Goal: Task Accomplishment & Management: Complete application form

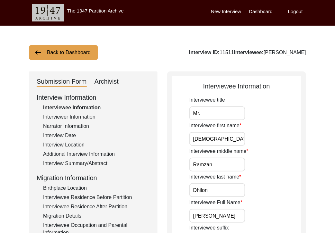
click at [75, 51] on button "Back to Dashboard" at bounding box center [63, 52] width 69 height 15
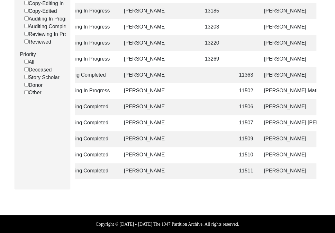
scroll to position [0, 60]
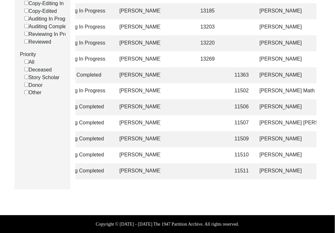
click at [270, 169] on td "[PERSON_NAME]" at bounding box center [288, 172] width 64 height 16
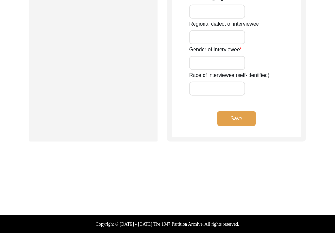
type input "Mr."
type input "[DEMOGRAPHIC_DATA]"
type input "Ramzan"
type input "Dhilon"
type input "[PERSON_NAME]"
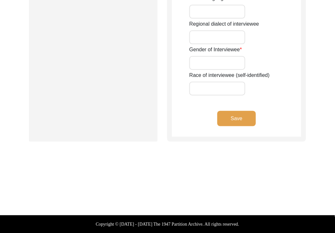
type input "[PERSON_NAME]"
type input "1937"
type input "88"
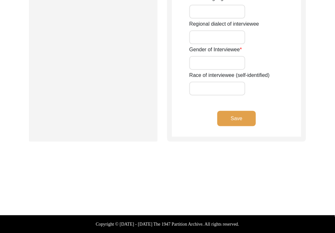
type input "[DEMOGRAPHIC_DATA]"
type input "Punjabi"
type input "Malwai"
type input "[DEMOGRAPHIC_DATA]"
type input "Jut (Dhilon)"
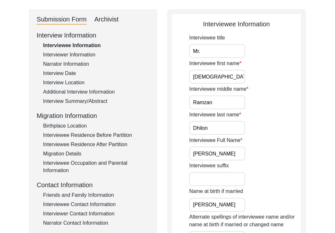
scroll to position [50, 0]
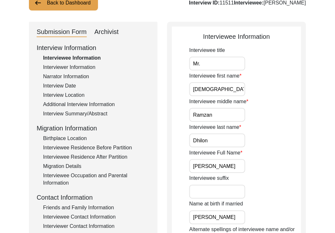
click at [66, 32] on div "Submission Form" at bounding box center [62, 32] width 50 height 10
drag, startPoint x: 98, startPoint y: 30, endPoint x: 93, endPoint y: 40, distance: 10.6
click at [97, 33] on div "Archivist" at bounding box center [106, 32] width 24 height 10
select select "507"
select select "Archiving Completed"
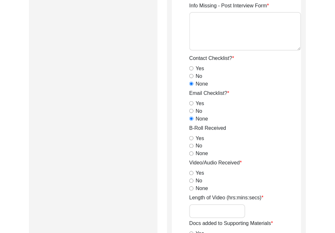
scroll to position [584, 0]
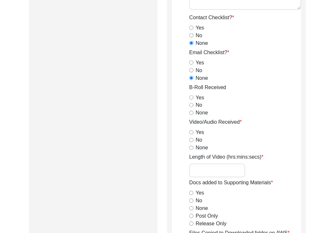
drag, startPoint x: 189, startPoint y: 97, endPoint x: 191, endPoint y: 104, distance: 7.3
click at [190, 98] on input "Yes" at bounding box center [191, 98] width 4 height 4
radio input "true"
click at [191, 131] on input "Yes" at bounding box center [191, 133] width 4 height 4
radio input "true"
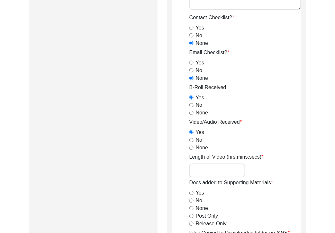
click at [209, 170] on input "Length of Video (hrs:mins:secs)" at bounding box center [217, 171] width 56 height 14
paste input "1:05:03"
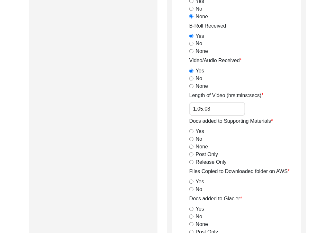
scroll to position [647, 0]
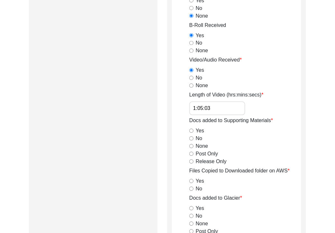
type input "1:05:03"
click at [191, 161] on input "Release Only" at bounding box center [191, 162] width 4 height 4
radio input "true"
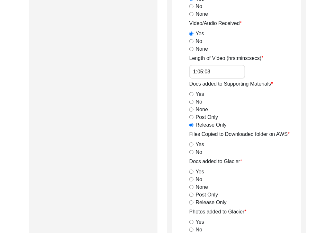
scroll to position [700, 0]
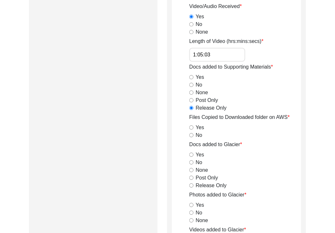
click at [191, 127] on input "Yes" at bounding box center [191, 128] width 4 height 4
radio input "true"
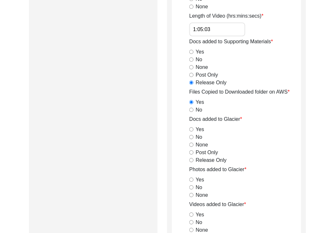
scroll to position [734, 0]
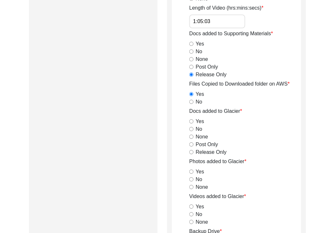
click at [191, 144] on input "Post Only" at bounding box center [191, 145] width 4 height 4
radio input "true"
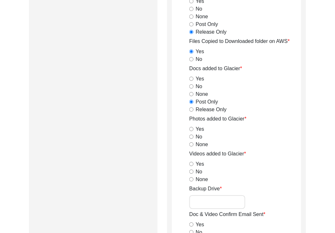
scroll to position [778, 0]
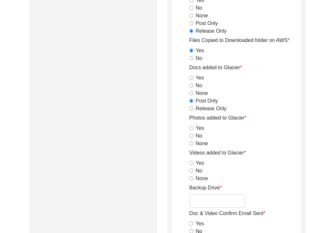
click at [189, 108] on input "Release Only" at bounding box center [191, 109] width 4 height 4
radio input "true"
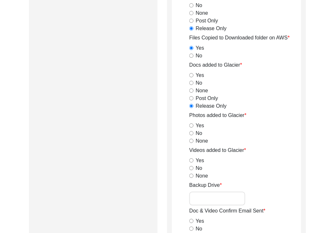
click at [192, 126] on input "Yes" at bounding box center [191, 126] width 4 height 4
radio input "true"
click at [192, 160] on input "Yes" at bounding box center [191, 161] width 4 height 4
radio input "true"
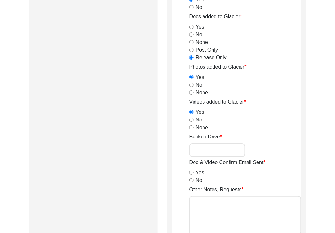
scroll to position [829, 0]
click at [191, 179] on input "No" at bounding box center [191, 180] width 4 height 4
radio input "true"
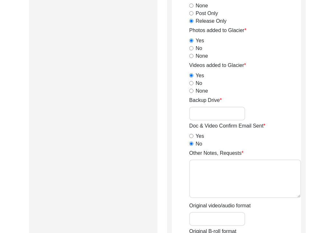
scroll to position [884, 0]
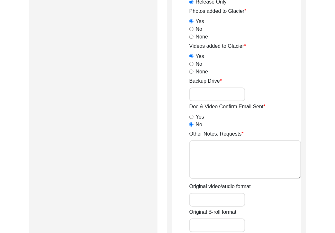
click at [224, 159] on textarea "Other Notes, Requests" at bounding box center [245, 160] width 112 height 39
type textarea "B-roll length: 0:02:38"
type input "MTS"
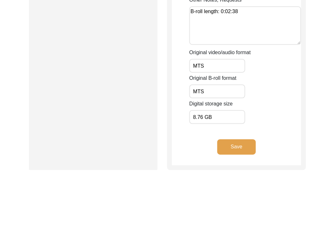
type input "8.76 GB"
click at [253, 95] on div "Original B-roll format MTS" at bounding box center [245, 86] width 112 height 24
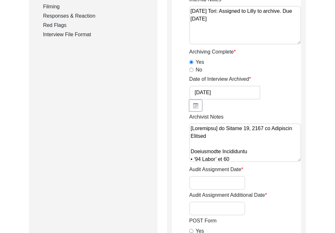
scroll to position [62, 0]
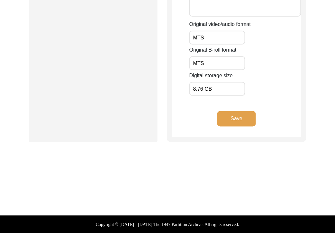
click at [247, 120] on button "Save" at bounding box center [236, 118] width 39 height 15
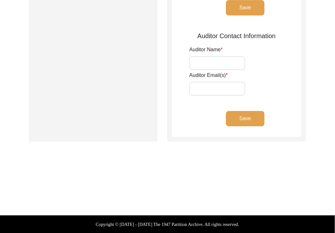
type input "[PERSON_NAME]"
type input "[EMAIL_ADDRESS][DOMAIN_NAME]"
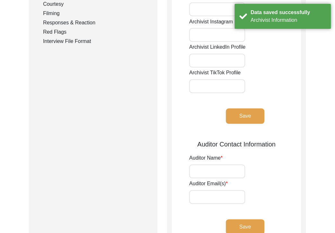
scroll to position [0, 0]
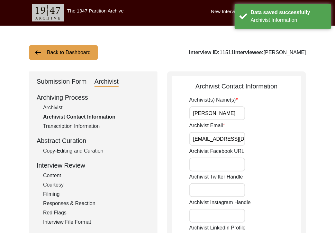
click at [63, 51] on button "Back to Dashboard" at bounding box center [63, 52] width 69 height 15
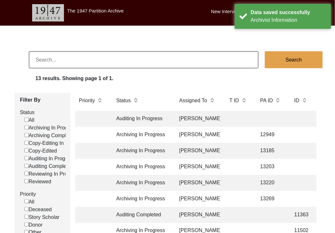
click at [331, 141] on div "Filter By Status All Archiving In Progress Archiving Completed Copy-Editing In …" at bounding box center [167, 211] width 335 height 237
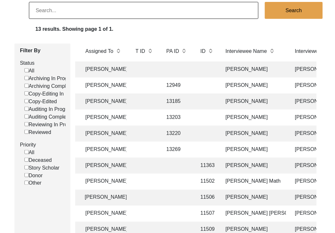
scroll to position [0, 174]
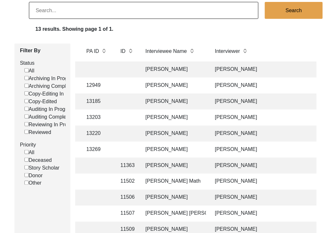
click at [171, 104] on td "[PERSON_NAME]" at bounding box center [174, 102] width 64 height 16
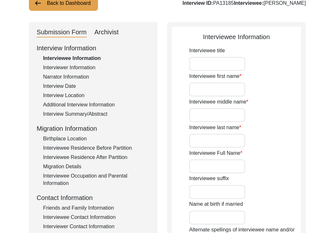
type input "Mr."
type input "Jahar"
type input "-"
type input "Das"
type input "[PERSON_NAME]"
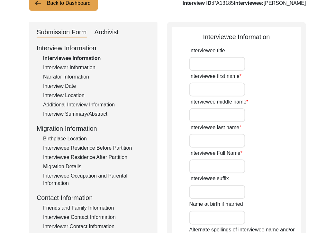
type input "[PERSON_NAME]"
type input "[DATE]"
type input "1946"
type input "78"
type input "[DEMOGRAPHIC_DATA]"
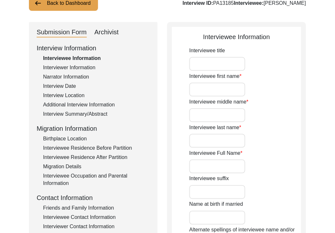
type input "Bangla"
type input "[GEOGRAPHIC_DATA]/[GEOGRAPHIC_DATA]"
type input "[DEMOGRAPHIC_DATA]"
type input "Scheduled Caste"
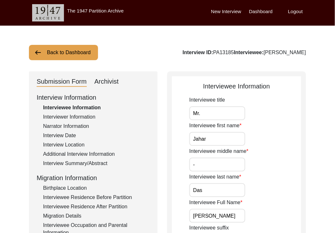
drag, startPoint x: 106, startPoint y: 81, endPoint x: 155, endPoint y: 107, distance: 55.7
click at [106, 81] on div "Archivist" at bounding box center [106, 82] width 24 height 10
select select "Archiving In Progress"
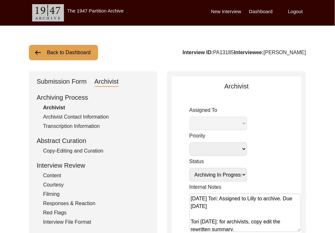
select select "507"
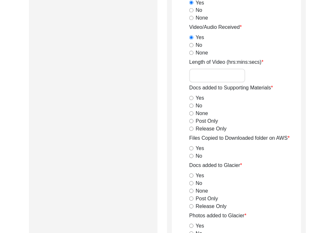
scroll to position [714, 0]
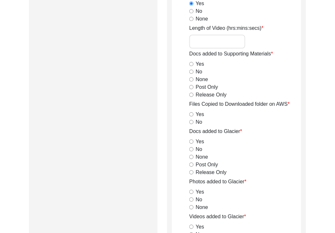
click at [214, 40] on input "Length of Video (hrs:mins:secs)" at bounding box center [217, 42] width 56 height 14
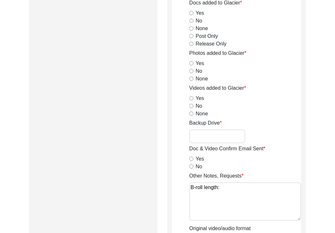
type input "1:05:50"
click at [231, 193] on textarea "B-roll length:" at bounding box center [245, 202] width 112 height 39
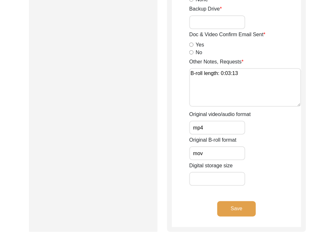
scroll to position [961, 0]
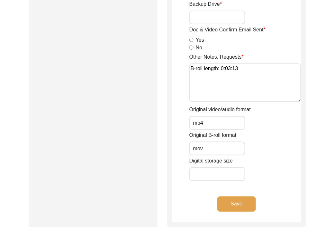
type textarea "B-roll length: 0:03:13"
click at [229, 177] on input "Digital storage size" at bounding box center [217, 175] width 56 height 14
type input "14.14 GB"
click at [273, 124] on div "Original video/audio format mp4" at bounding box center [245, 118] width 112 height 24
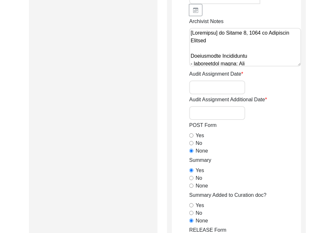
scroll to position [239, 0]
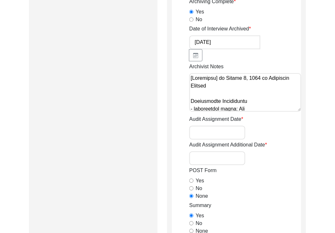
click at [279, 102] on textarea "Archivist Notes" at bounding box center [245, 92] width 112 height 39
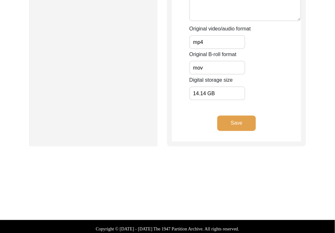
scroll to position [1047, 0]
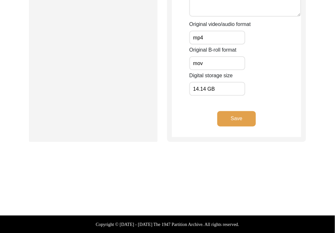
click at [229, 94] on input "14.14 GB" at bounding box center [217, 89] width 56 height 14
click at [236, 118] on button "Save" at bounding box center [236, 118] width 39 height 15
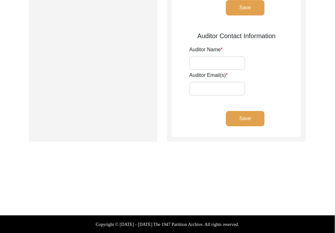
type input "[PERSON_NAME]"
type input "[EMAIL_ADDRESS][DOMAIN_NAME]"
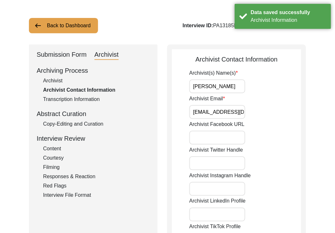
scroll to position [0, 0]
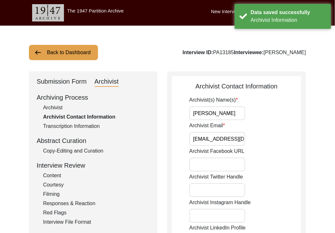
click at [74, 150] on div "Copy-Editing and Curation" at bounding box center [96, 151] width 107 height 8
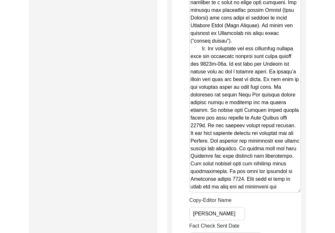
scroll to position [1920, 0]
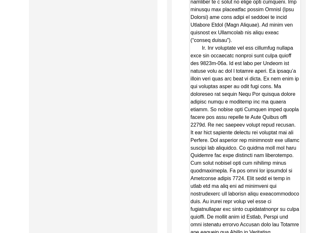
drag, startPoint x: 298, startPoint y: 167, endPoint x: 283, endPoint y: 184, distance: 22.9
click at [299, 215] on textarea "Copy-Edited Summary" at bounding box center [245, 44] width 112 height 388
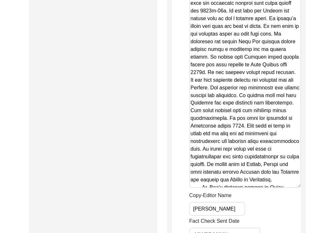
scroll to position [1975, 0]
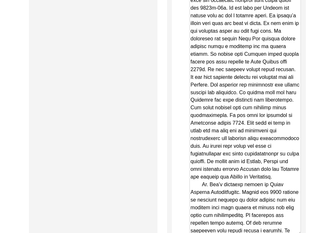
drag, startPoint x: 298, startPoint y: 160, endPoint x: 311, endPoint y: 209, distance: 51.6
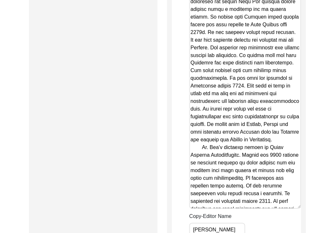
scroll to position [2125, 0]
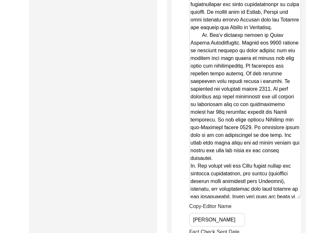
drag, startPoint x: 300, startPoint y: 72, endPoint x: 304, endPoint y: 174, distance: 102.5
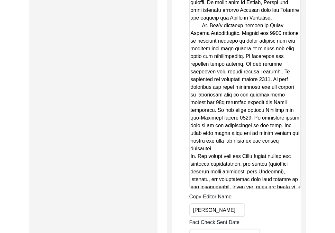
scroll to position [2136, 0]
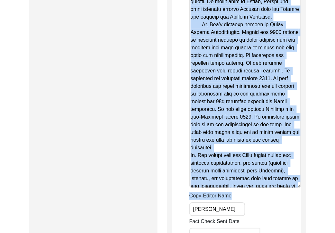
drag, startPoint x: 299, startPoint y: 167, endPoint x: 301, endPoint y: 177, distance: 10.9
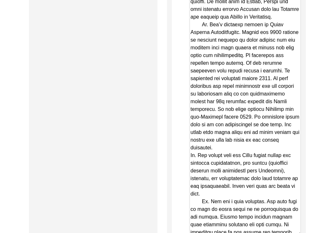
drag, startPoint x: 297, startPoint y: 161, endPoint x: 308, endPoint y: 209, distance: 48.8
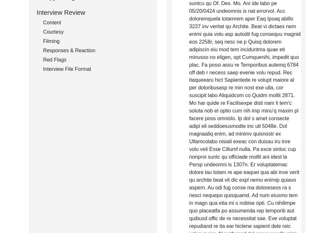
scroll to position [0, 0]
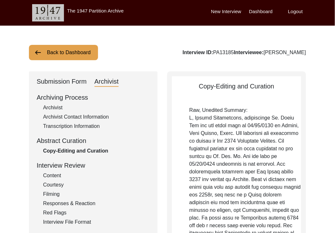
click at [94, 54] on button "Back to Dashboard" at bounding box center [63, 52] width 69 height 15
